Goal: Task Accomplishment & Management: Complete application form

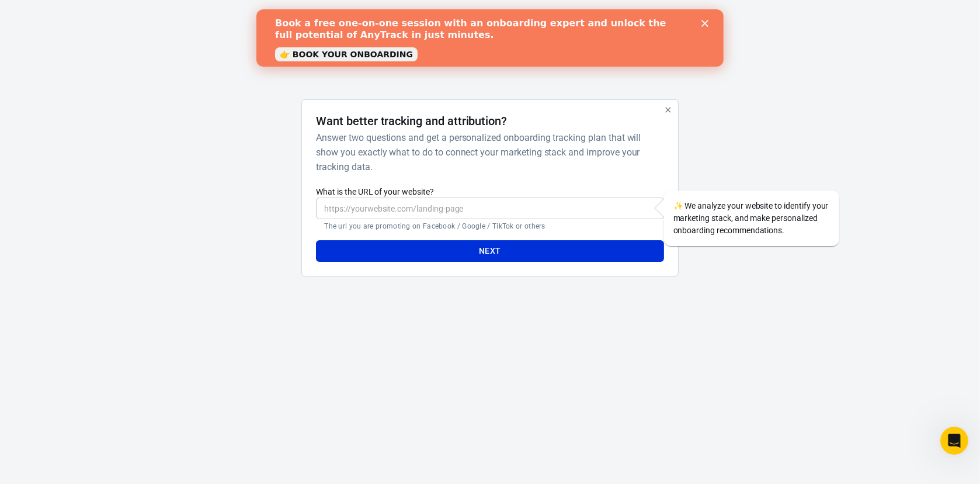
click at [702, 21] on polygon "Close" at bounding box center [704, 23] width 7 height 7
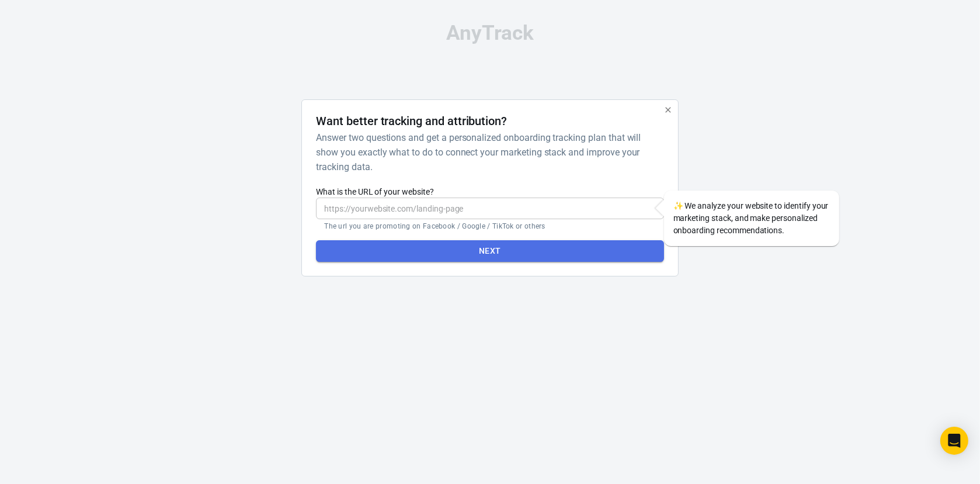
click at [446, 242] on button "Next" at bounding box center [490, 251] width 348 height 22
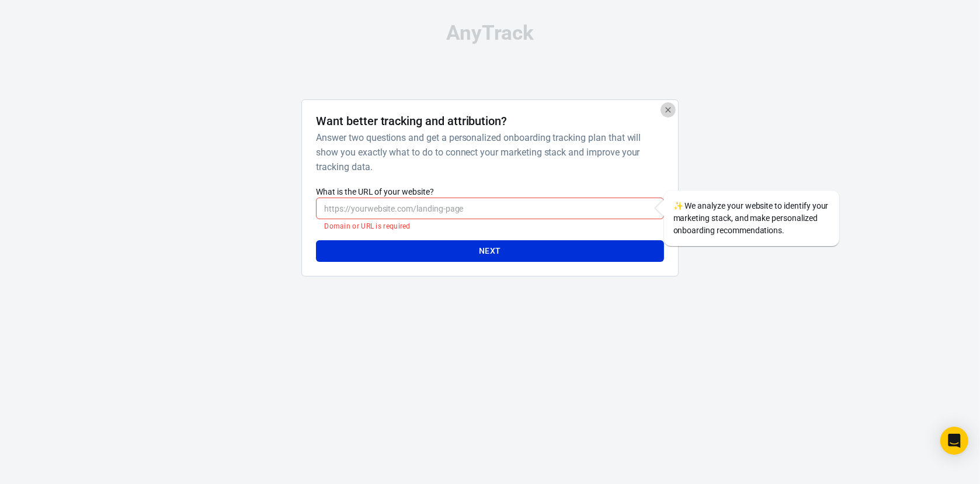
click at [667, 111] on icon "button" at bounding box center [668, 109] width 9 height 9
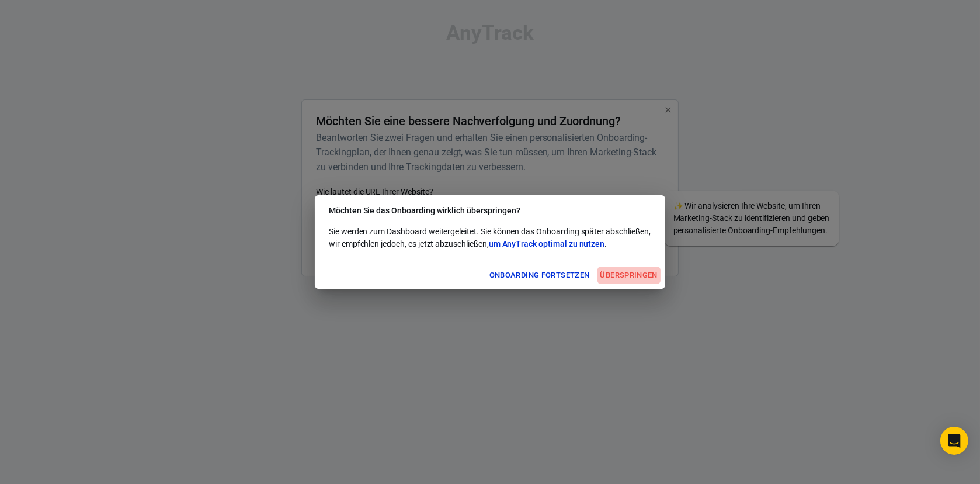
click at [625, 279] on font "Überspringen" at bounding box center [629, 275] width 57 height 9
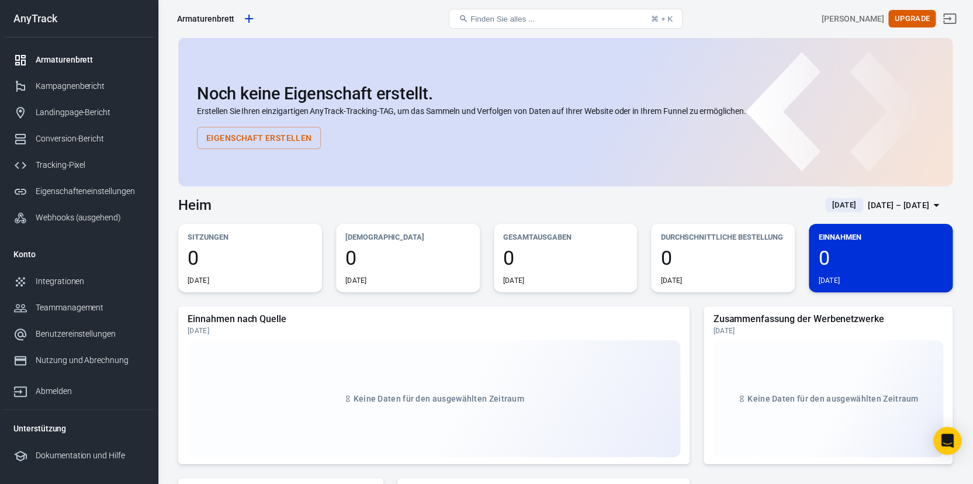
click at [327, 204] on div "Heim Heute 15. Oktober – 15. Oktober 2025" at bounding box center [565, 200] width 774 height 29
